Goal: Information Seeking & Learning: Learn about a topic

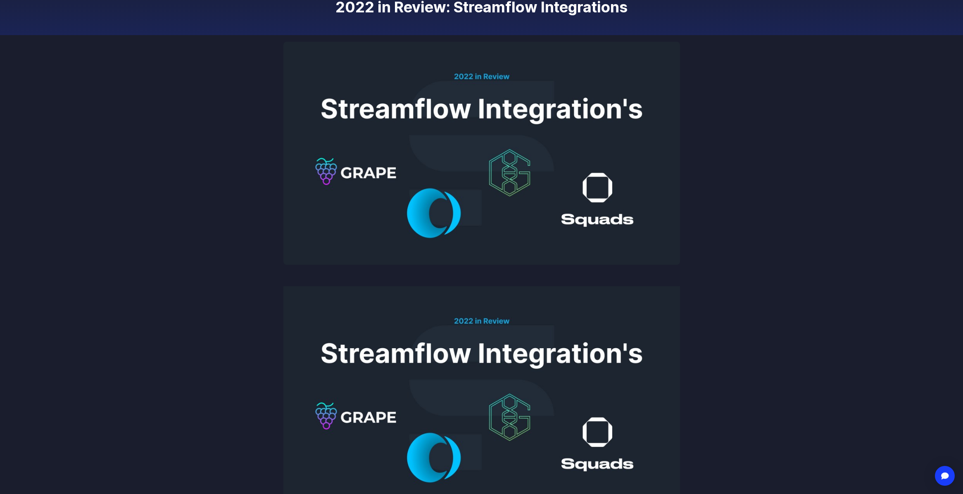
scroll to position [124, 0]
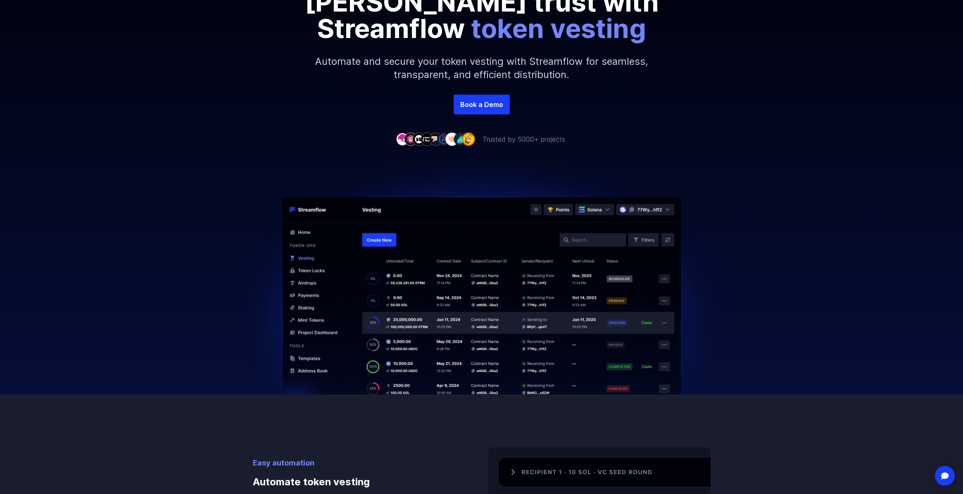
scroll to position [165, 0]
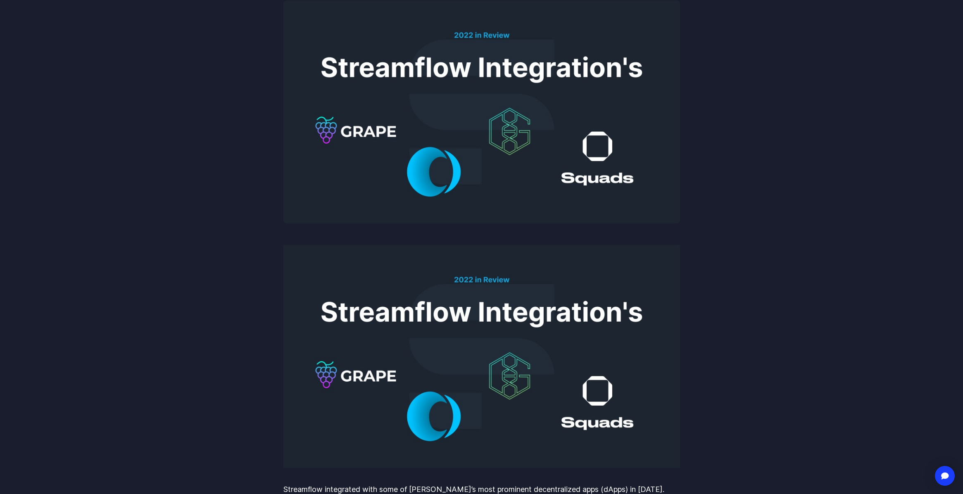
scroll to position [165, 0]
